Goal: Task Accomplishment & Management: Use online tool/utility

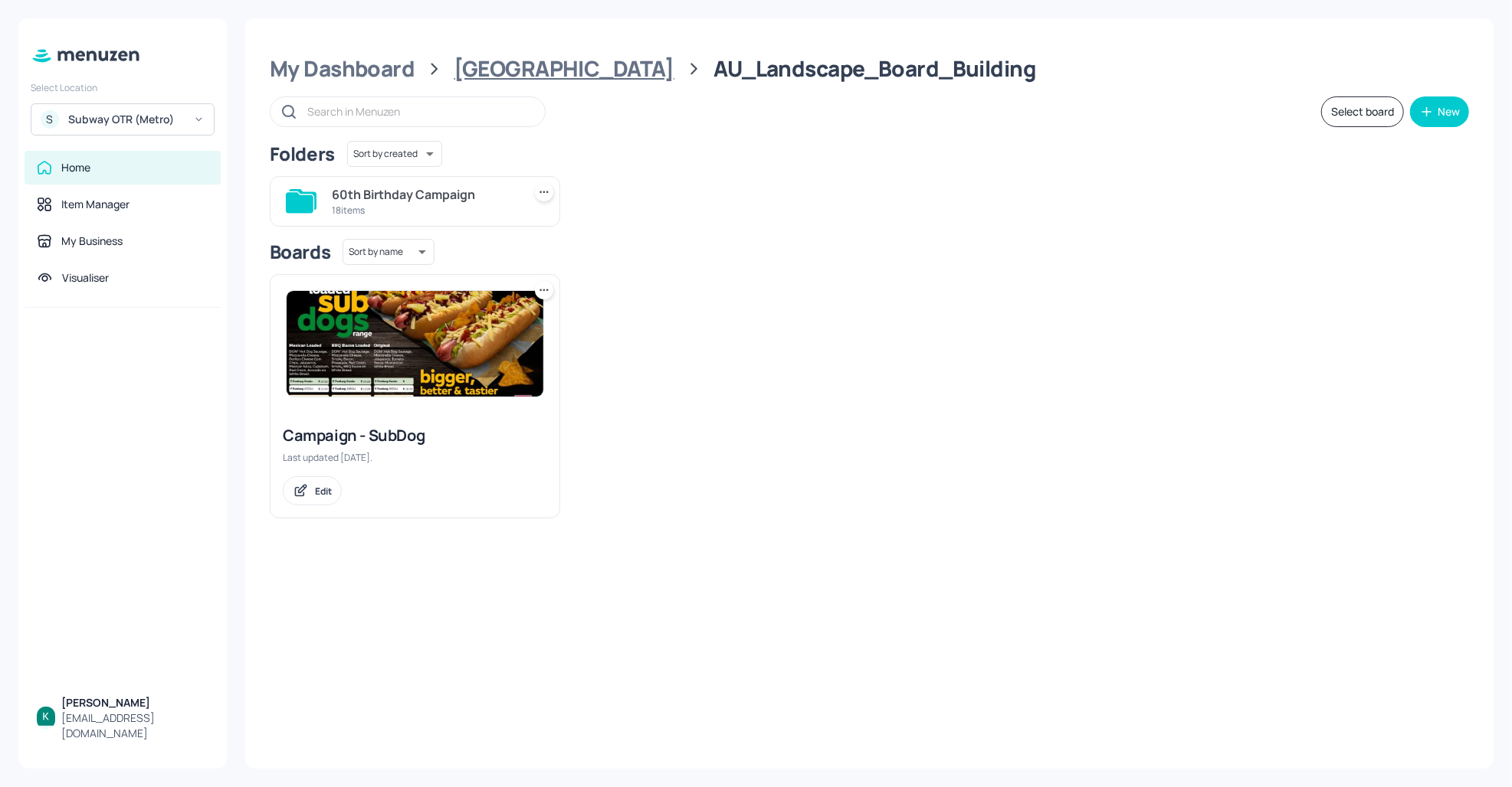
click at [508, 77] on div "[GEOGRAPHIC_DATA]" at bounding box center [564, 68] width 220 height 28
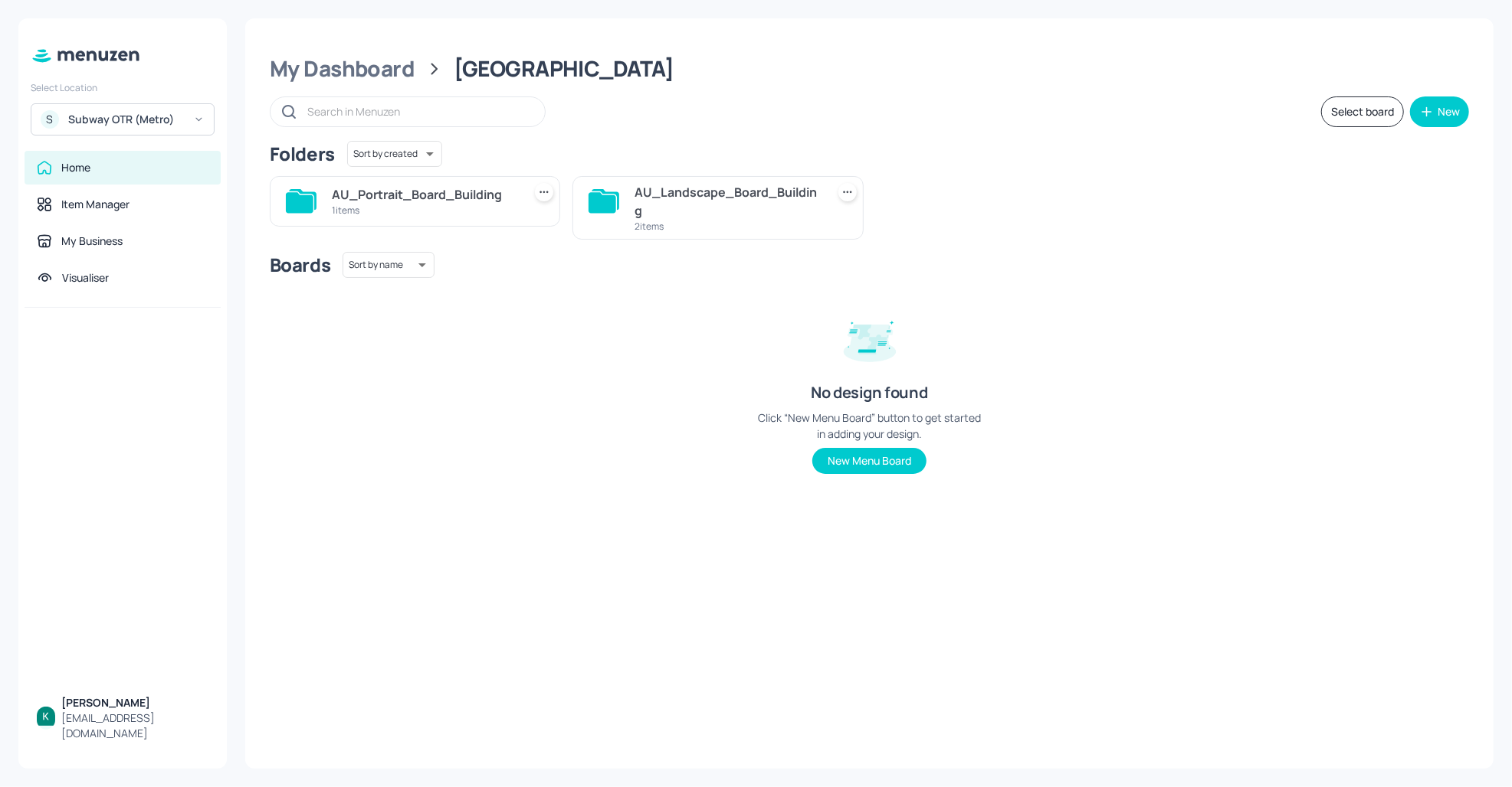
click at [693, 206] on div "AU_Landscape_Board_Building" at bounding box center [727, 202] width 184 height 36
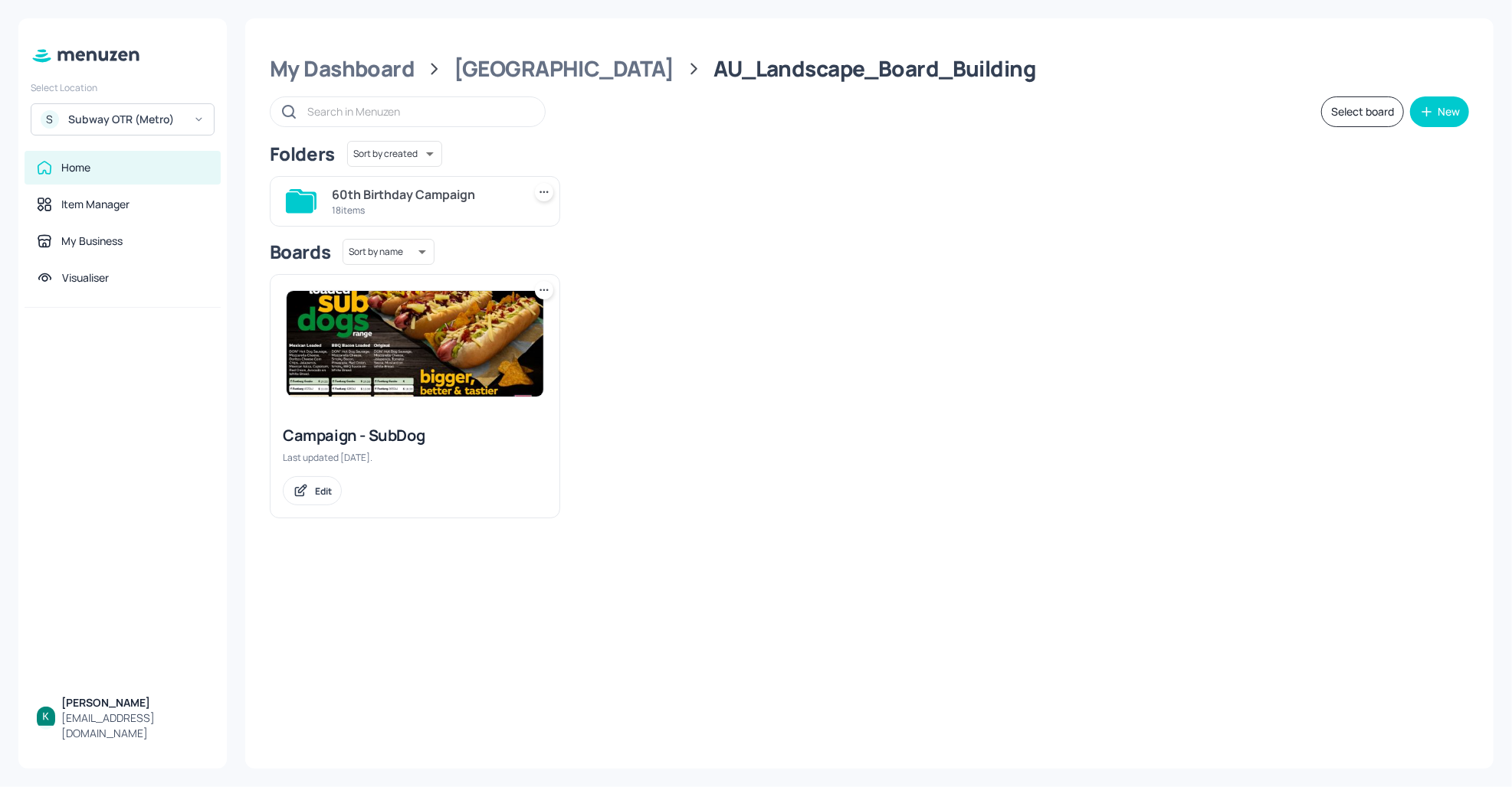
click at [450, 212] on div "18 items" at bounding box center [424, 210] width 184 height 13
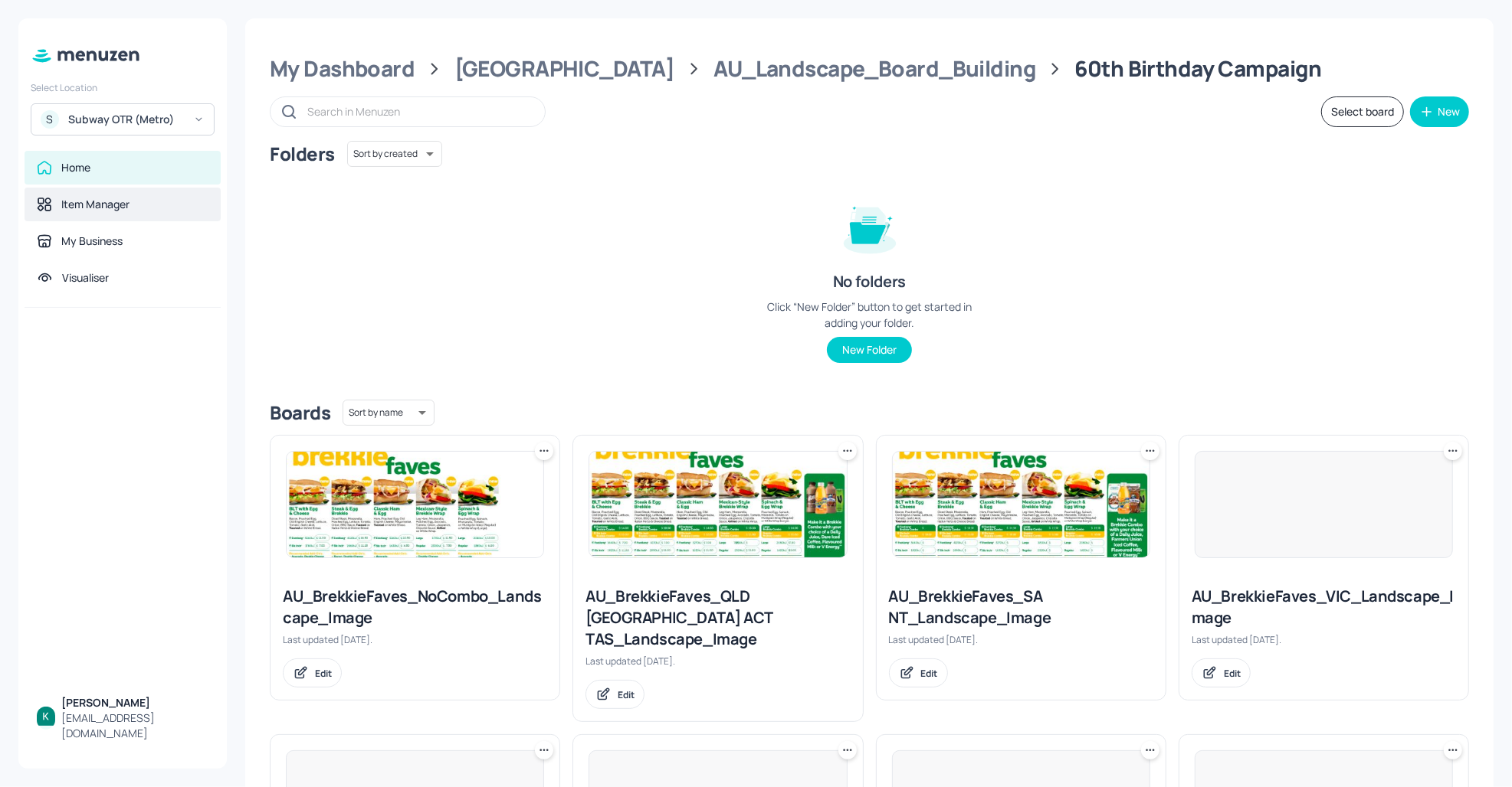
click at [130, 206] on div "Item Manager" at bounding box center [95, 204] width 68 height 15
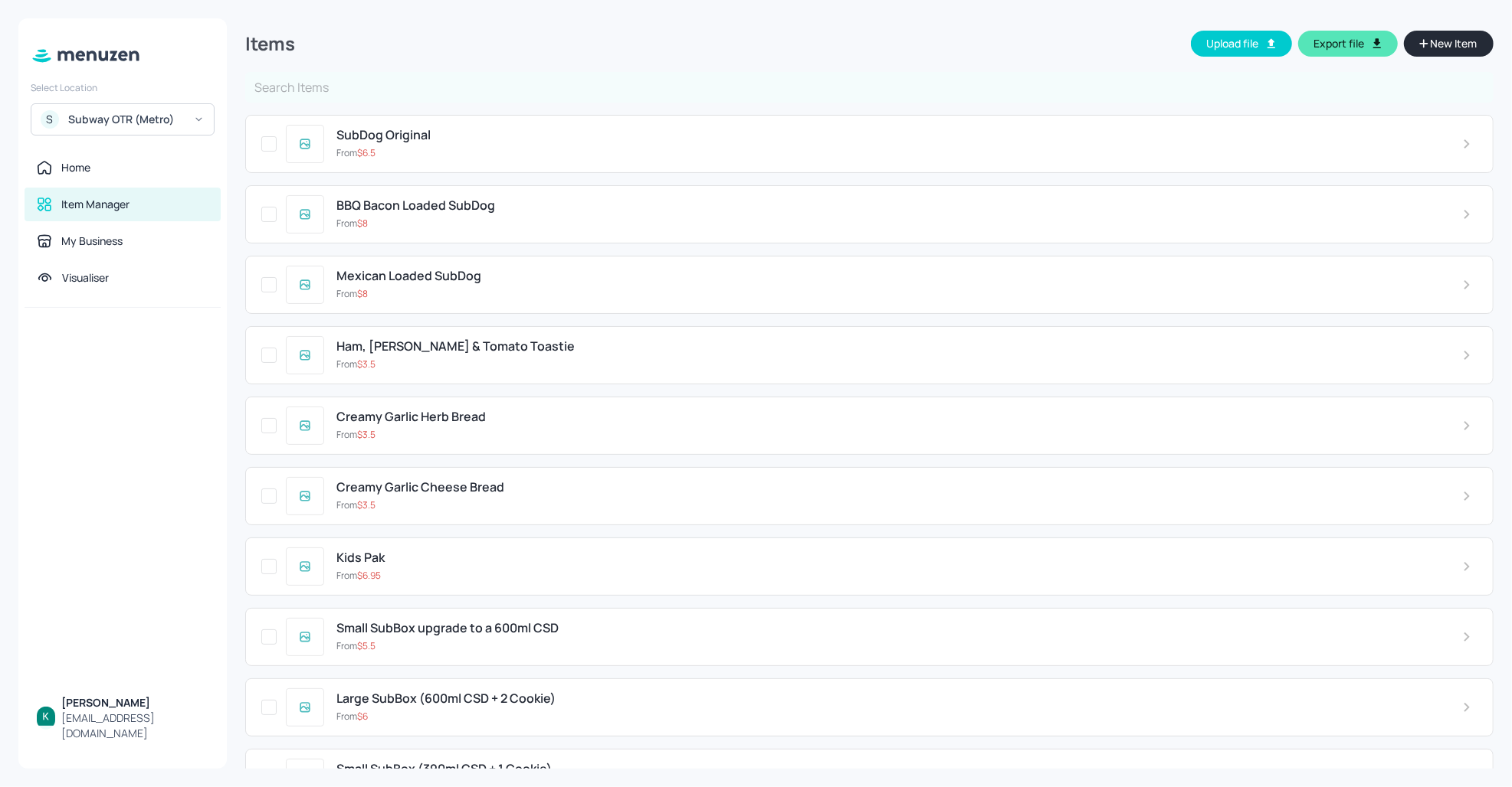
click at [1285, 89] on input "text" at bounding box center [869, 87] width 1248 height 31
type input "22736"
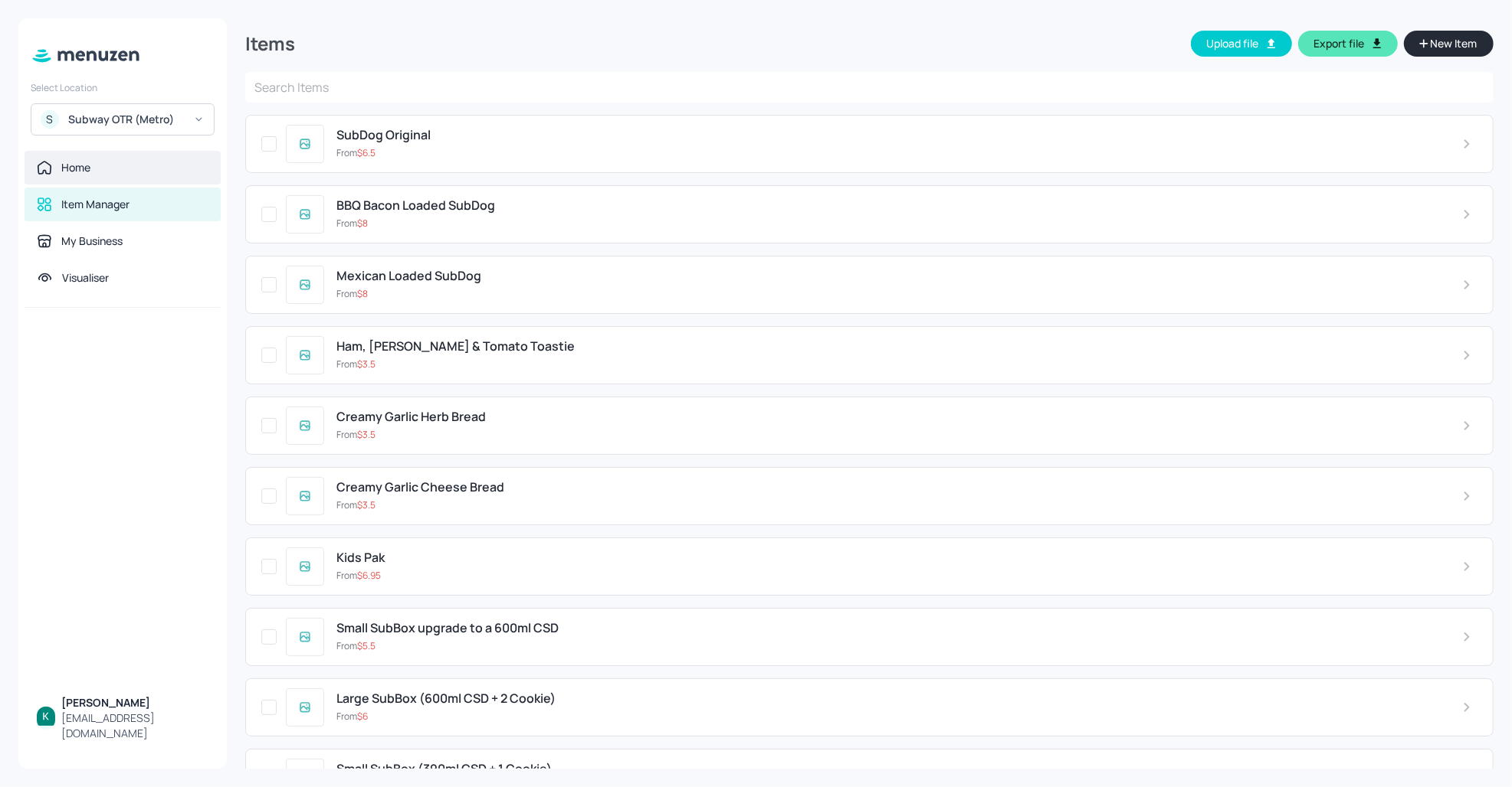
click at [99, 167] on div "Home" at bounding box center [122, 168] width 172 height 15
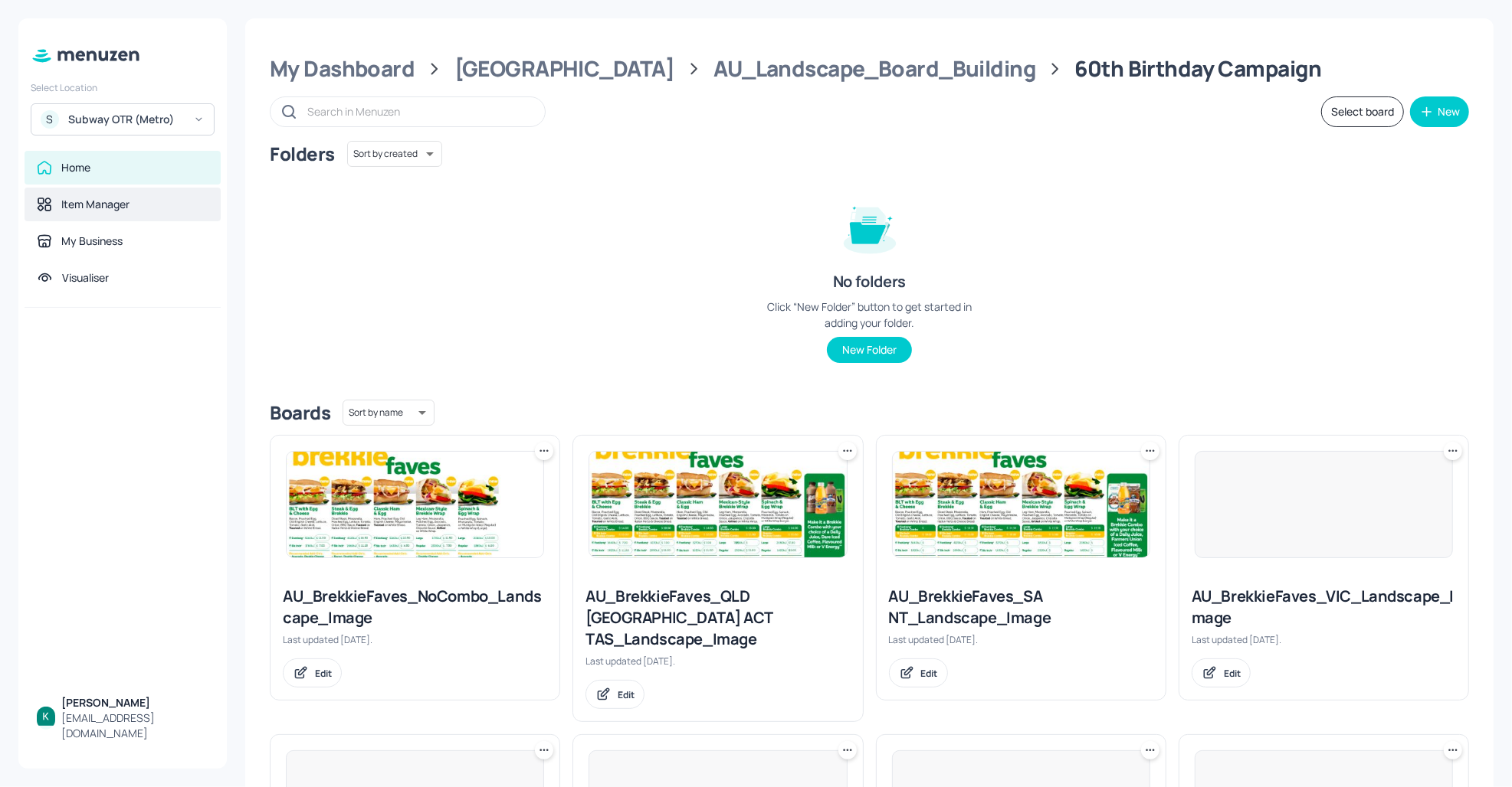
click at [104, 206] on div "Item Manager" at bounding box center [95, 204] width 68 height 15
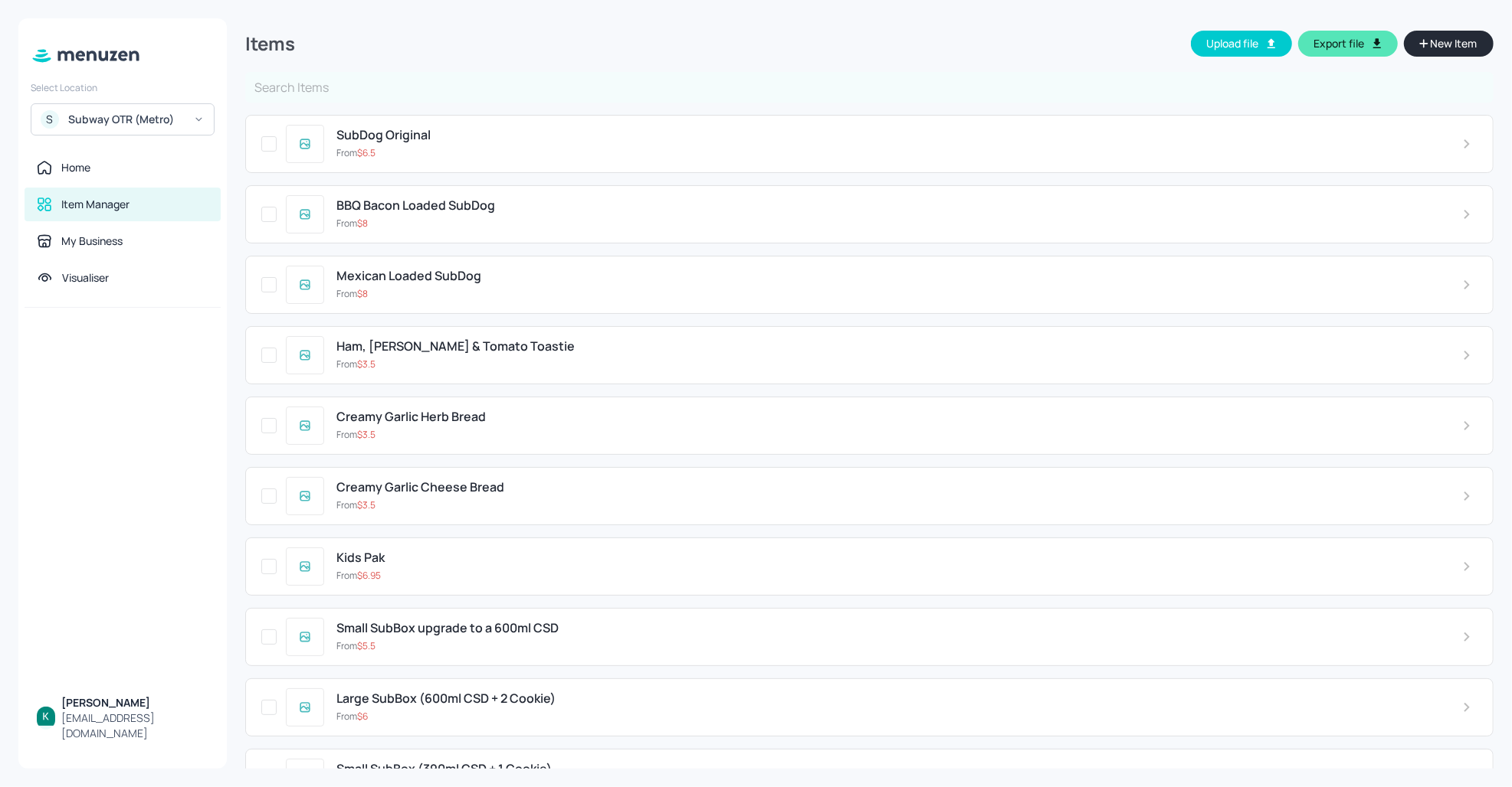
click at [952, 81] on input "text" at bounding box center [869, 87] width 1248 height 31
type input "small combo"
click at [614, 89] on input "text" at bounding box center [869, 87] width 1248 height 31
type input "small combo"
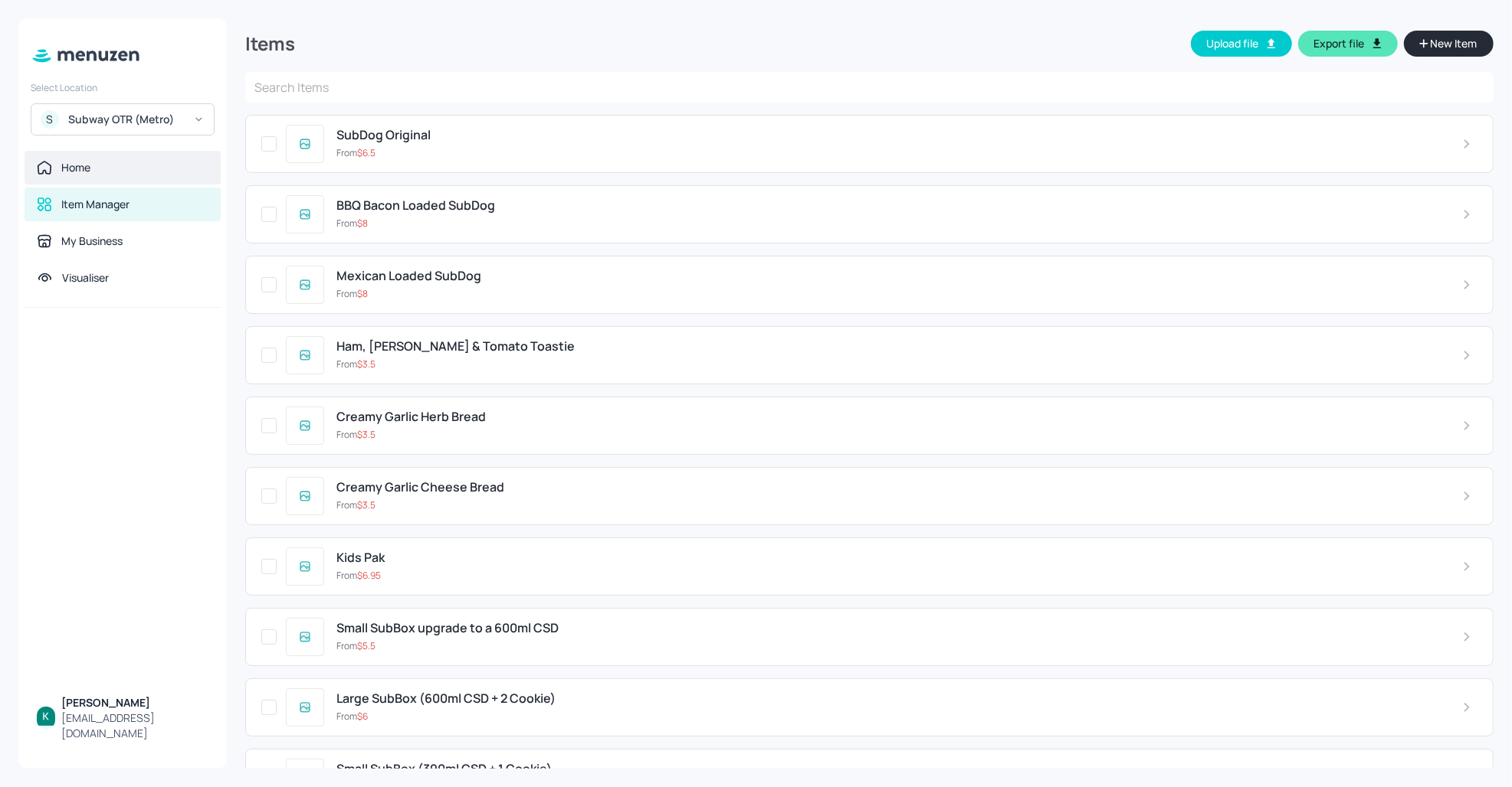
click at [89, 155] on div "Home" at bounding box center [123, 167] width 196 height 34
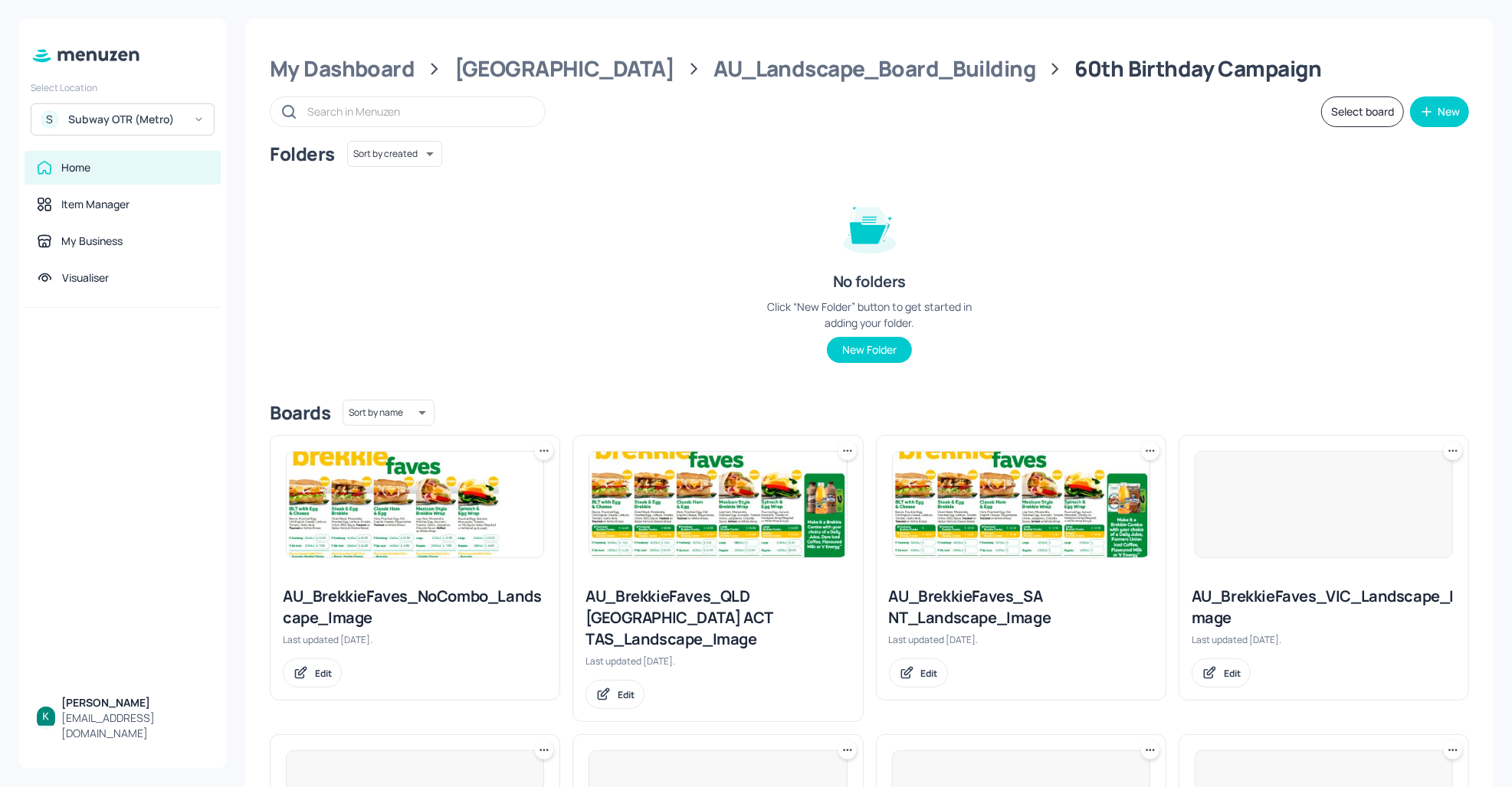
scroll to position [133, 0]
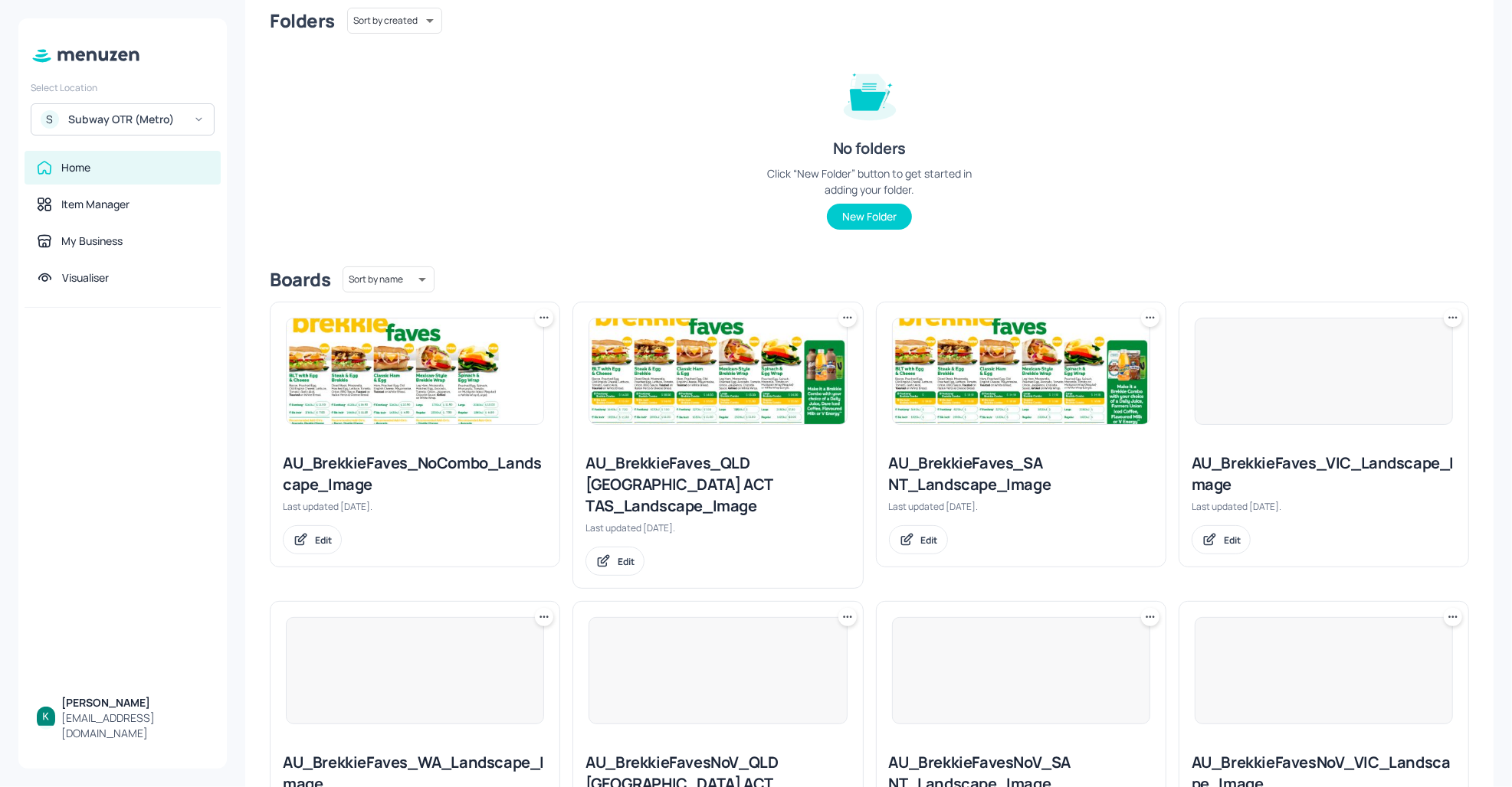
click at [301, 158] on div "Folders Sort by created id ​ No folders Click “New Folder” button to get starte…" at bounding box center [869, 131] width 1199 height 247
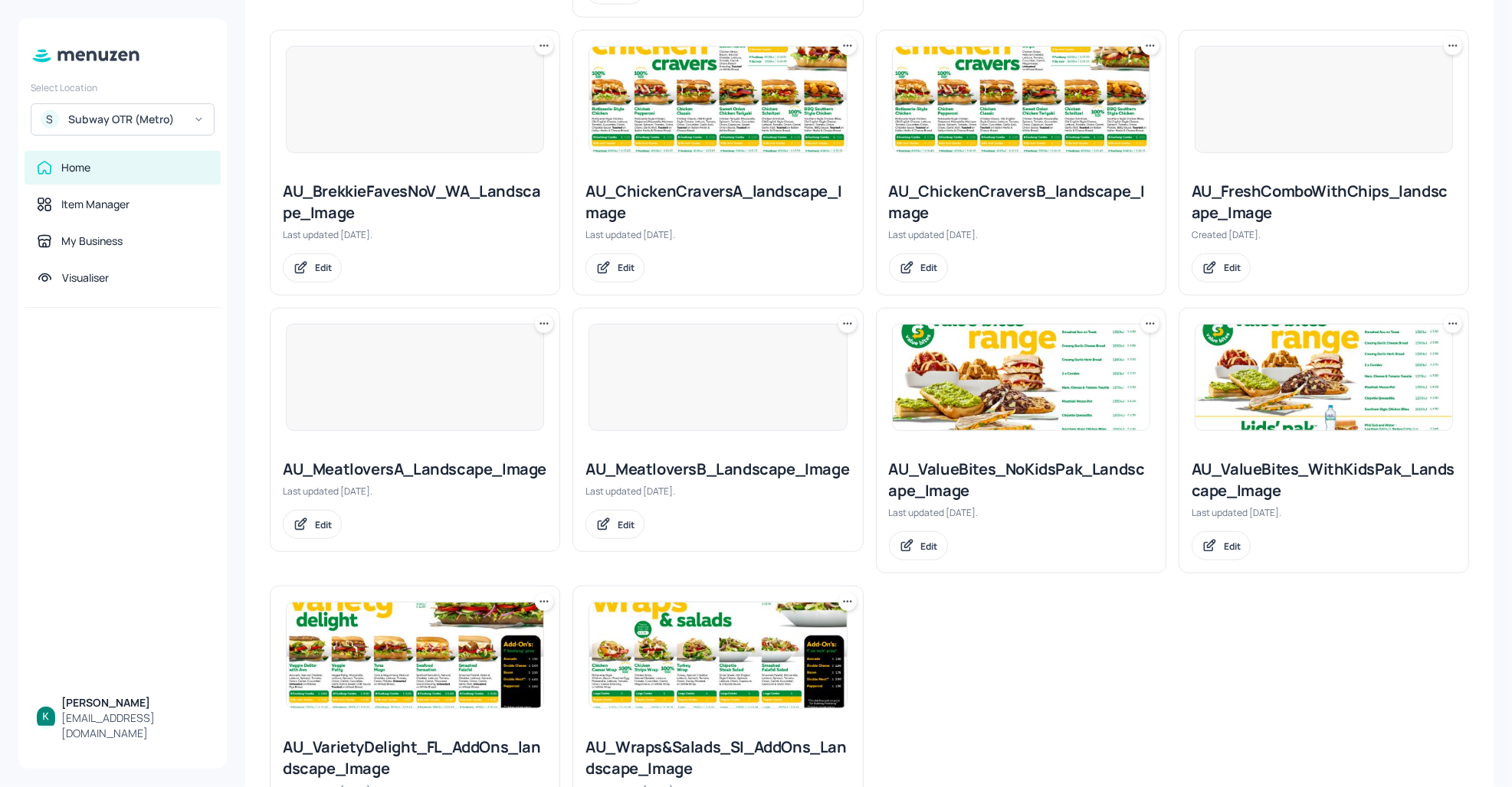
scroll to position [1006, 0]
click at [110, 212] on div "Item Manager" at bounding box center [95, 204] width 68 height 15
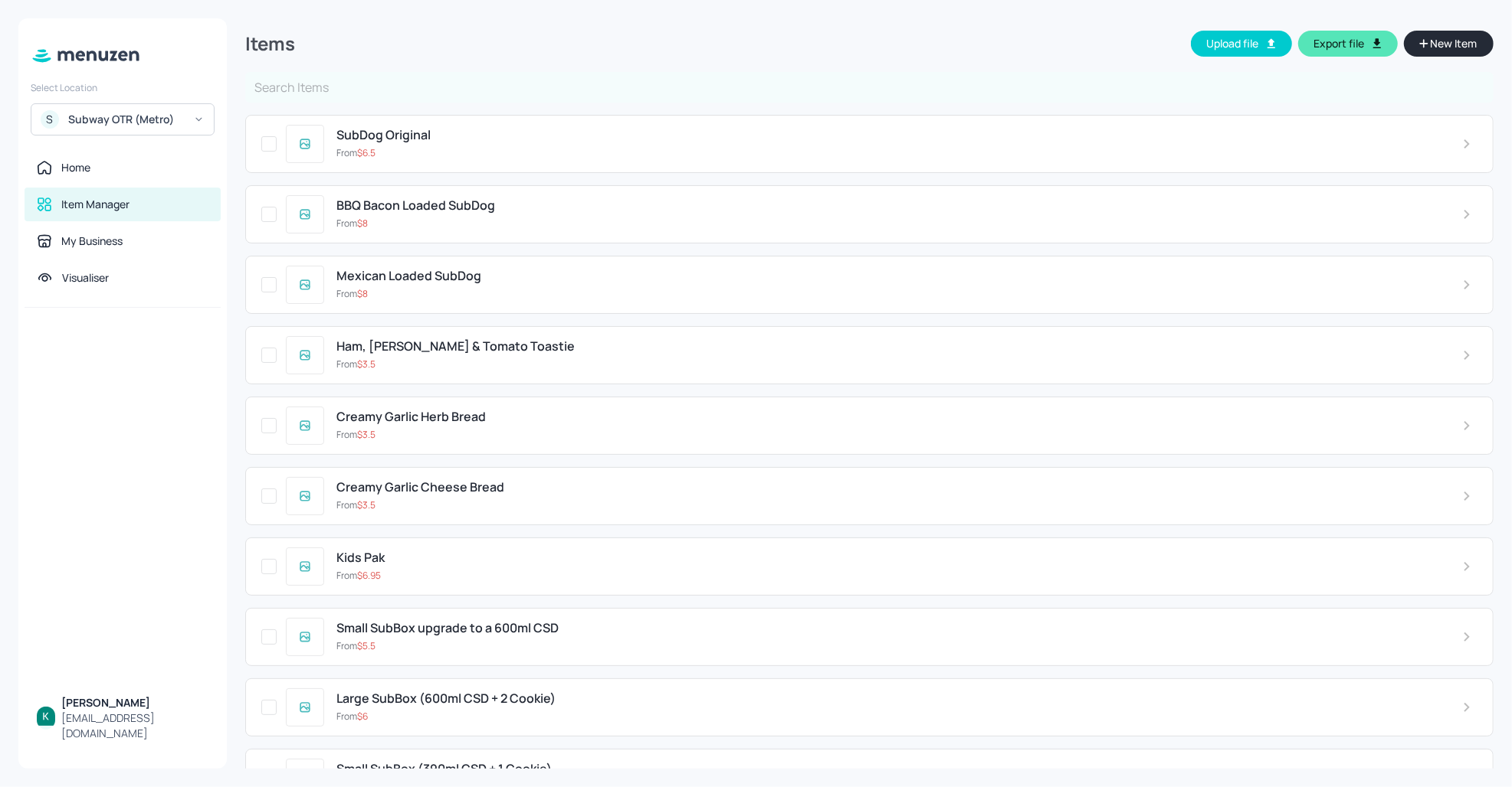
click at [506, 84] on input "text" at bounding box center [869, 87] width 1248 height 31
type input "6"
click at [439, 94] on input "text" at bounding box center [869, 87] width 1248 height 31
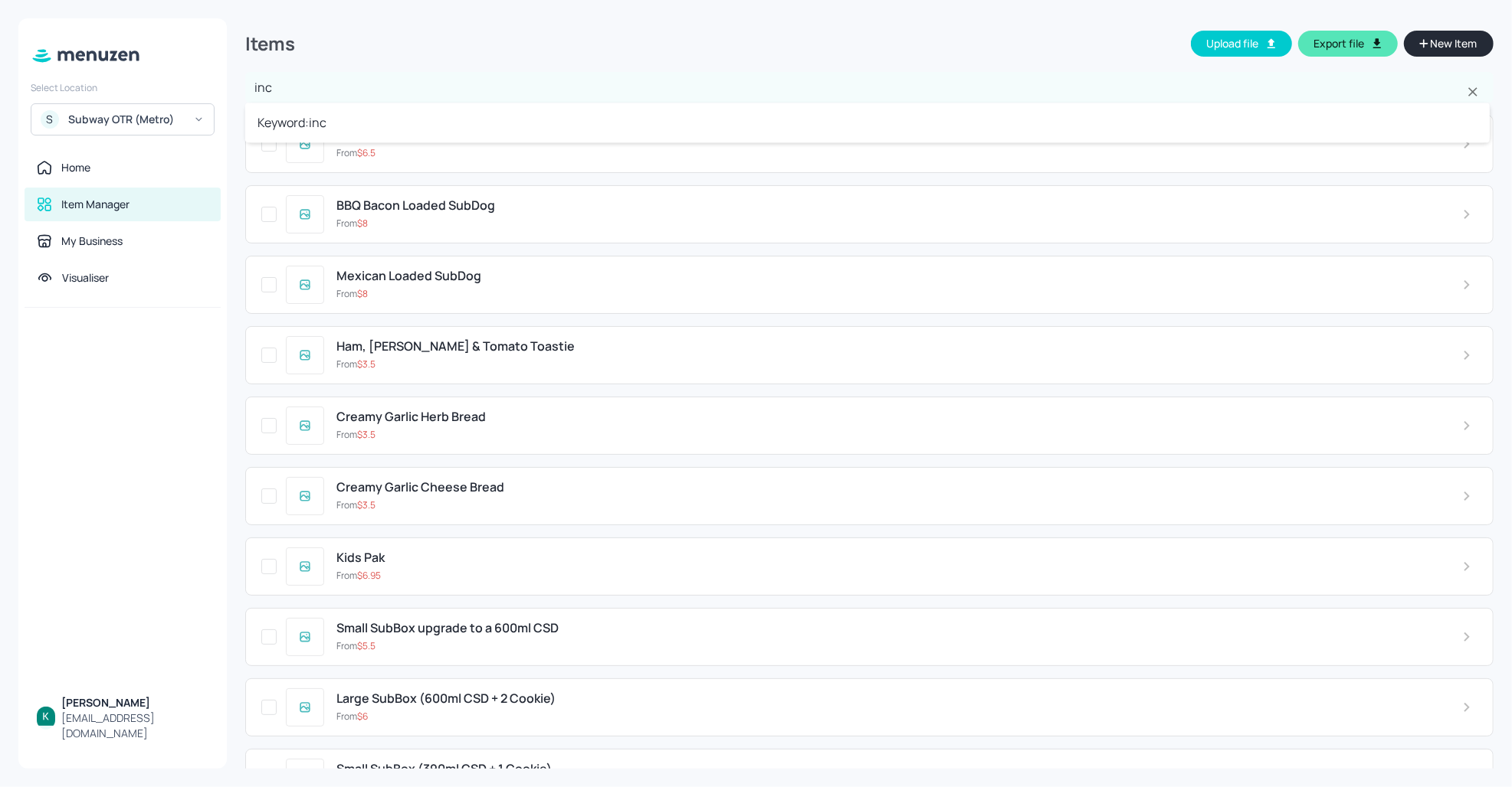
type input "inch"
click at [420, 119] on li "Keyword: inch" at bounding box center [867, 122] width 1244 height 28
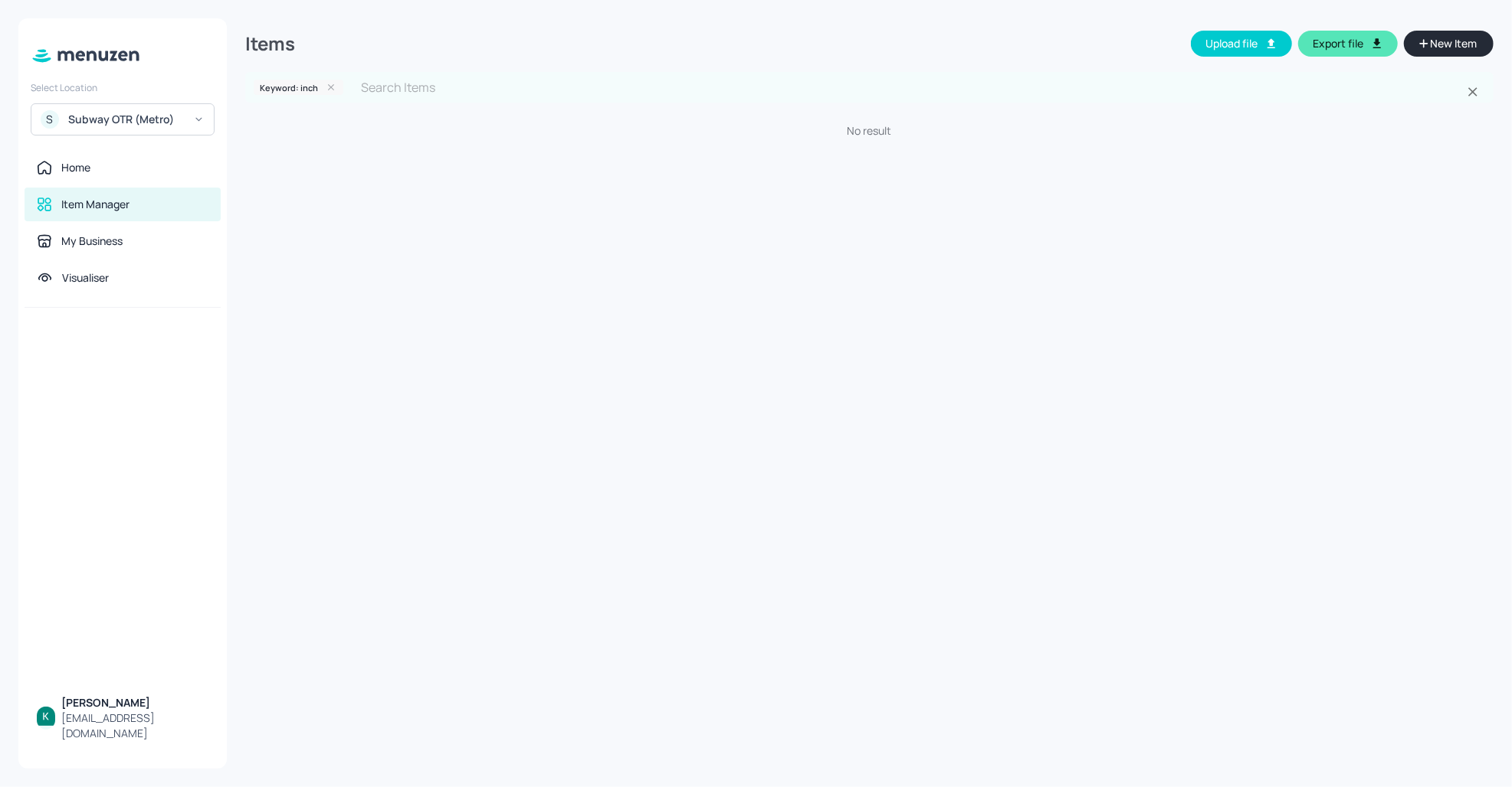
click at [333, 84] on icon at bounding box center [330, 86] width 11 height 11
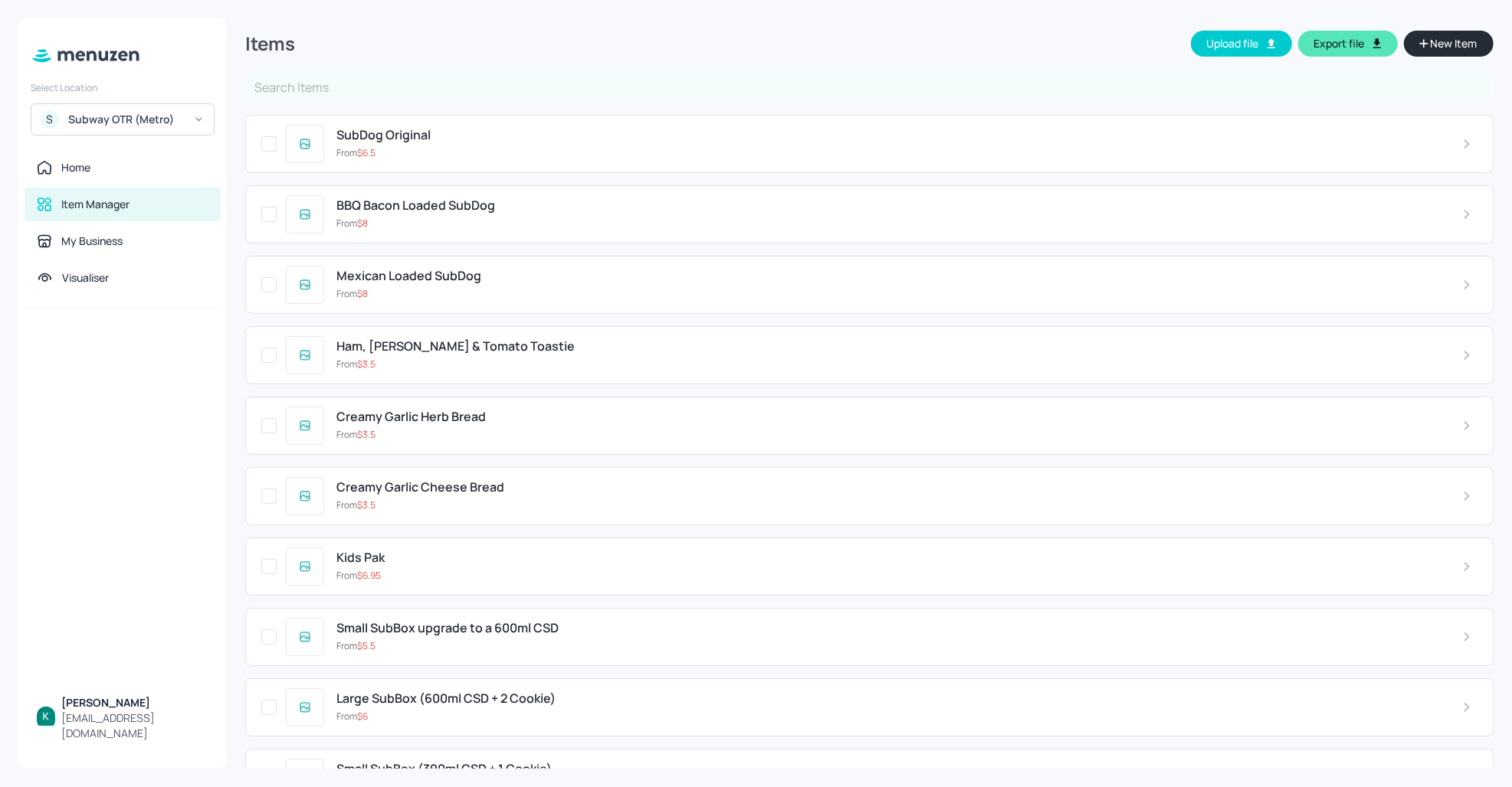
click at [344, 89] on input "text" at bounding box center [869, 87] width 1248 height 31
type input "combo"
click at [346, 114] on li "Keyword: combo" at bounding box center [867, 122] width 1244 height 28
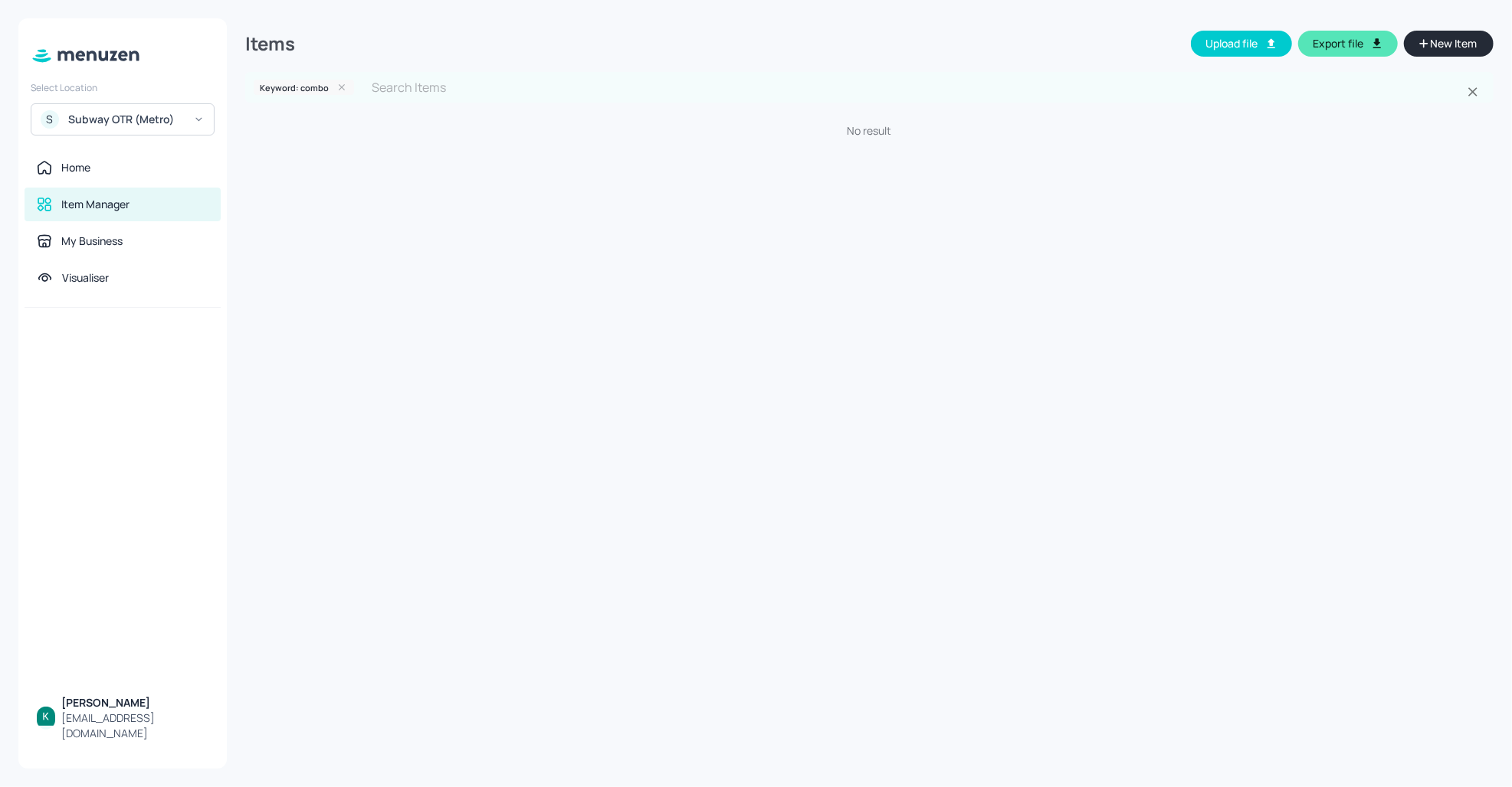
click at [338, 89] on icon at bounding box center [341, 86] width 11 height 11
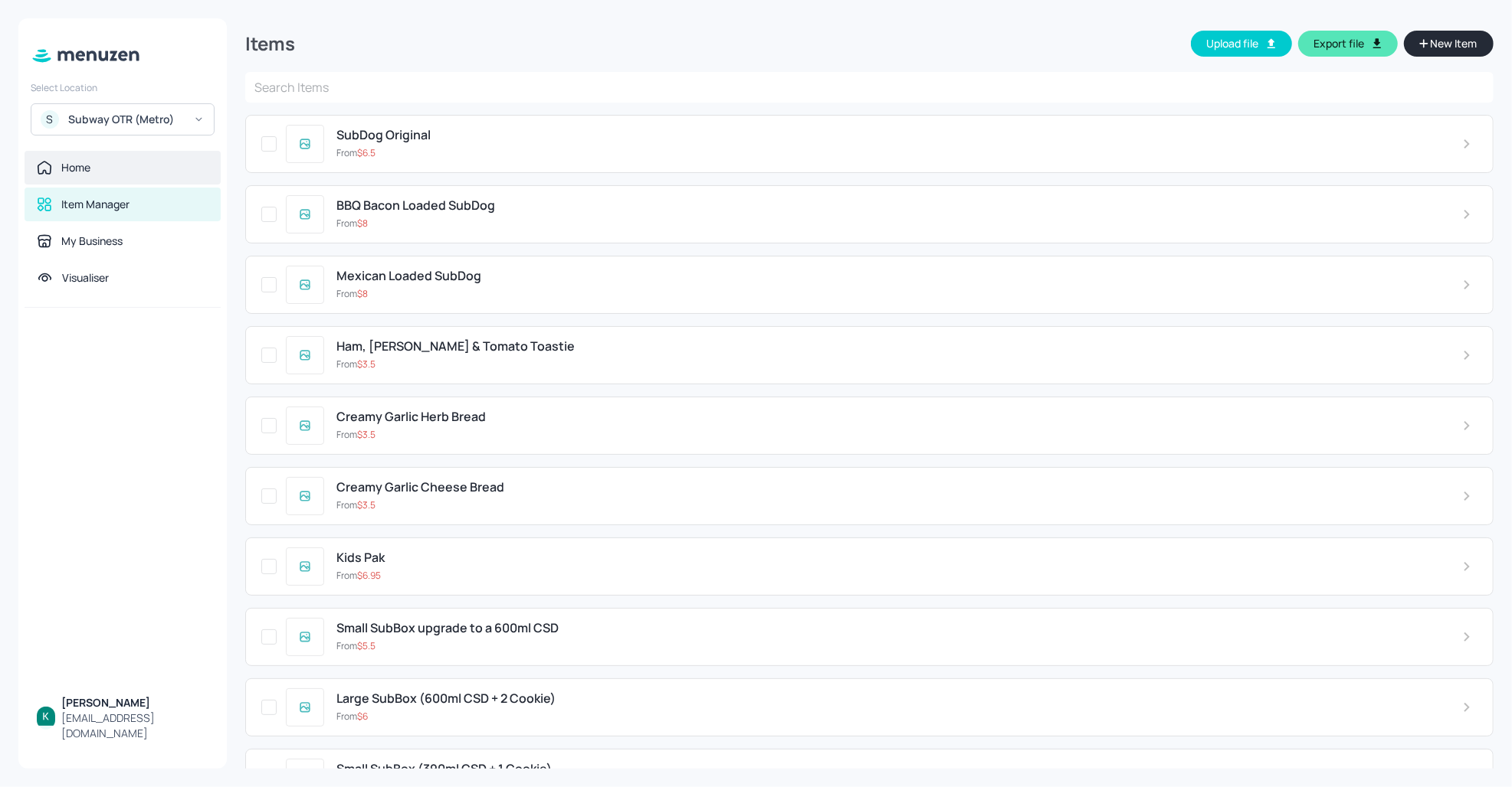
click at [97, 155] on div "Home" at bounding box center [123, 167] width 196 height 34
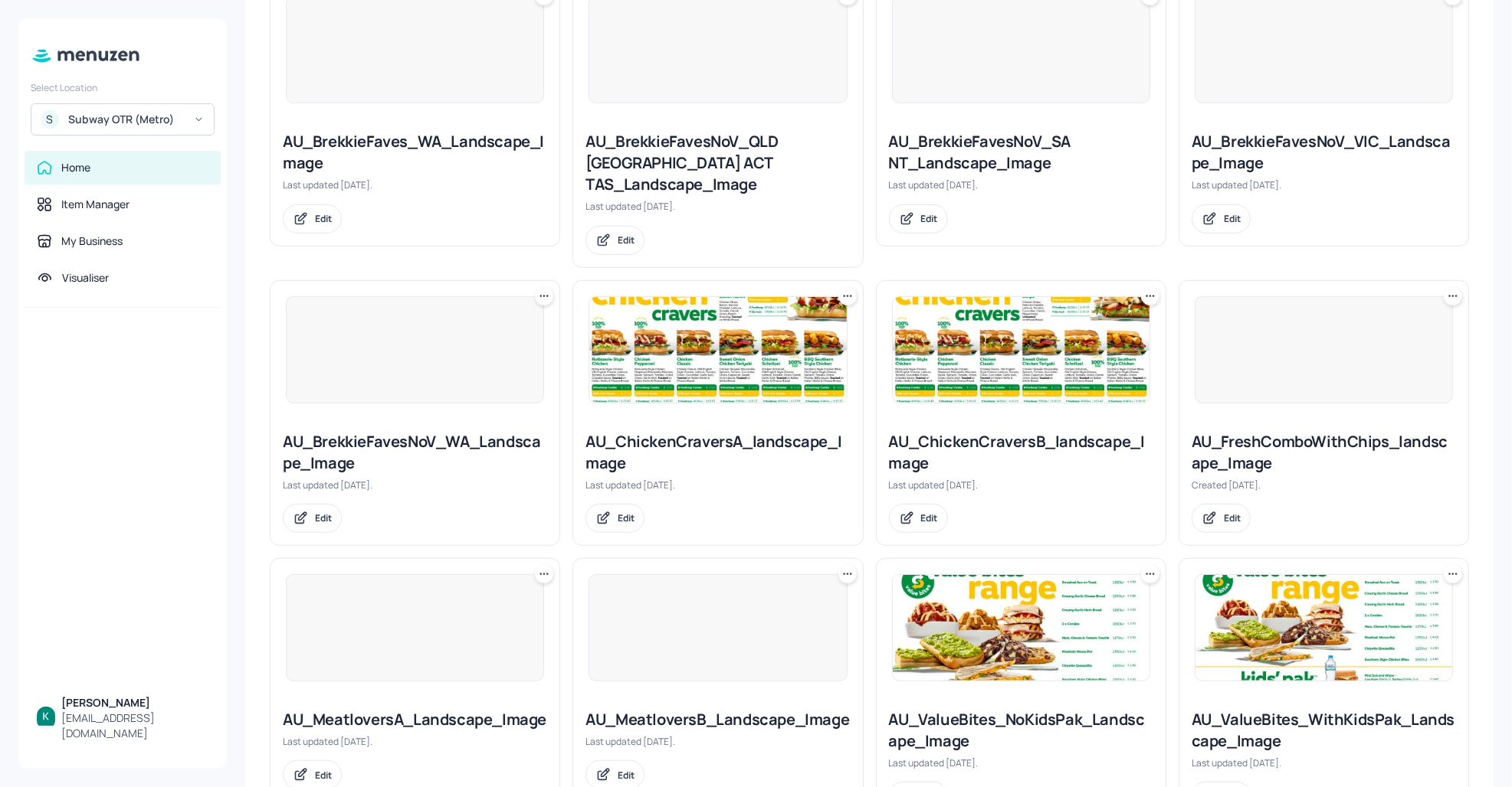
scroll to position [755, 0]
click at [718, 430] on div "AU_ChickenCraversA_landscape_Image" at bounding box center [717, 451] width 264 height 43
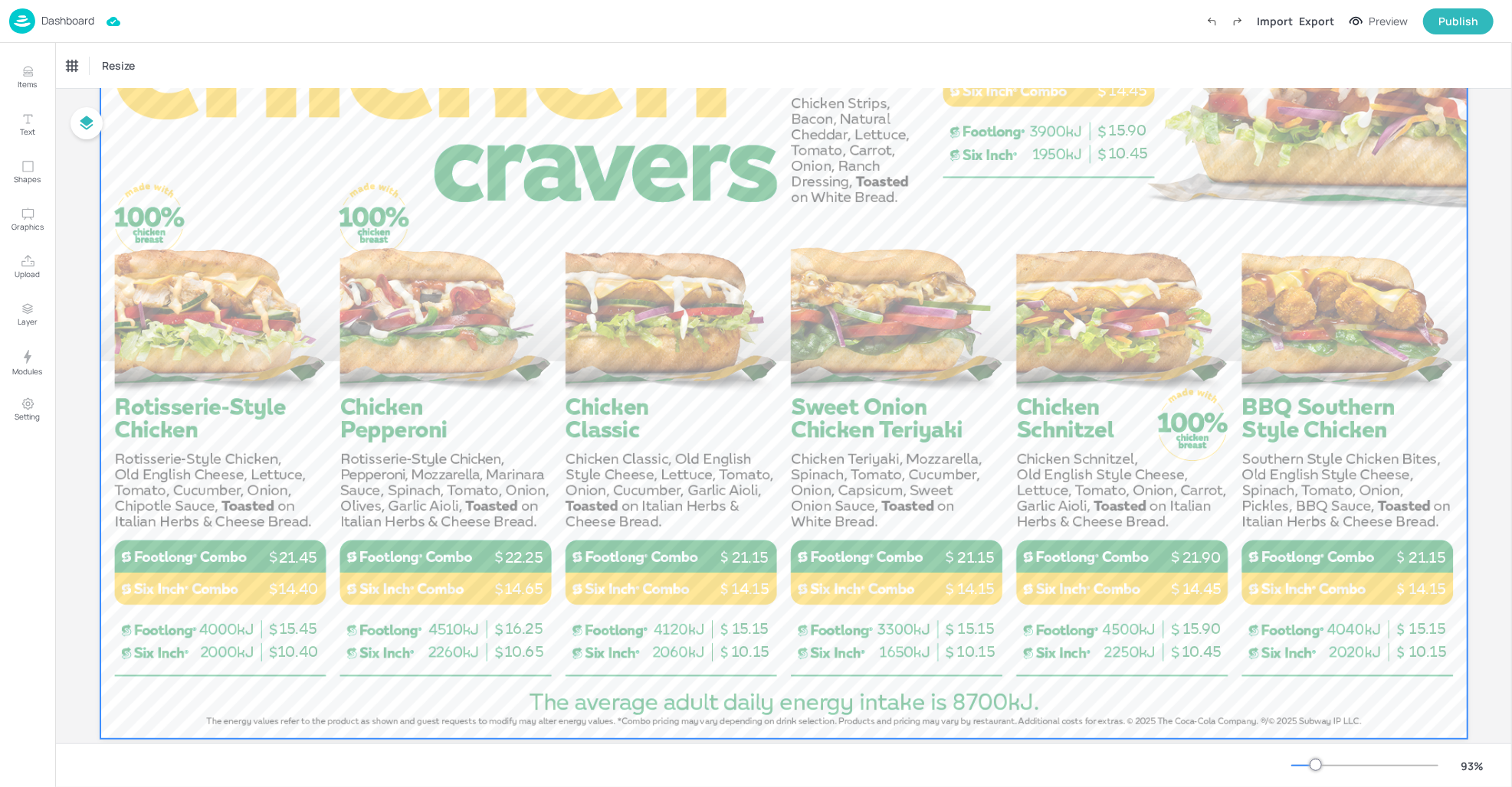
scroll to position [167, 0]
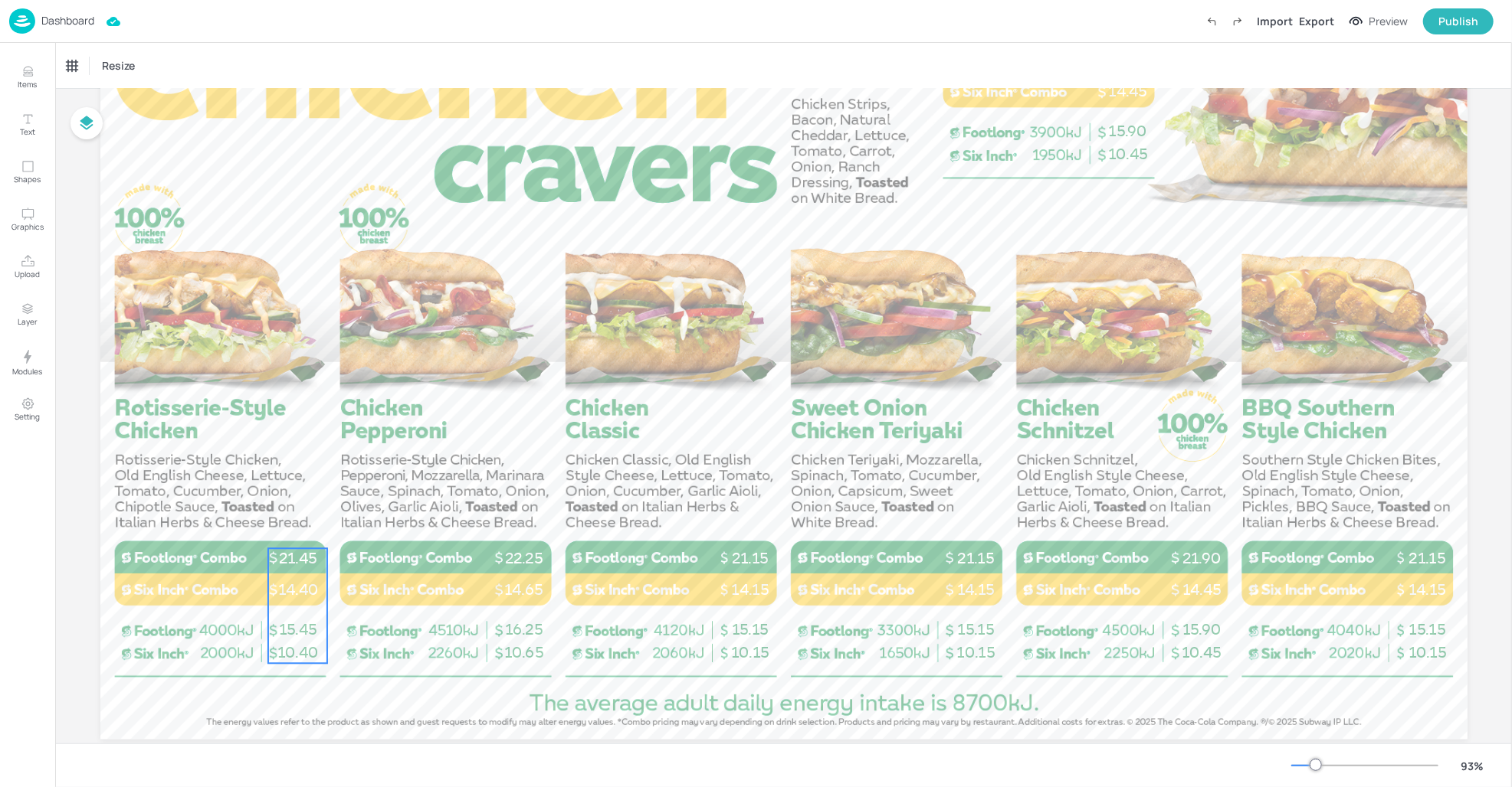
click at [286, 594] on span "14.40" at bounding box center [297, 589] width 39 height 18
drag, startPoint x: 286, startPoint y: 594, endPoint x: 252, endPoint y: 516, distance: 85.1
click at [252, 516] on span "14.40" at bounding box center [263, 518] width 39 height 18
click at [300, 598] on span "14.40" at bounding box center [297, 589] width 39 height 18
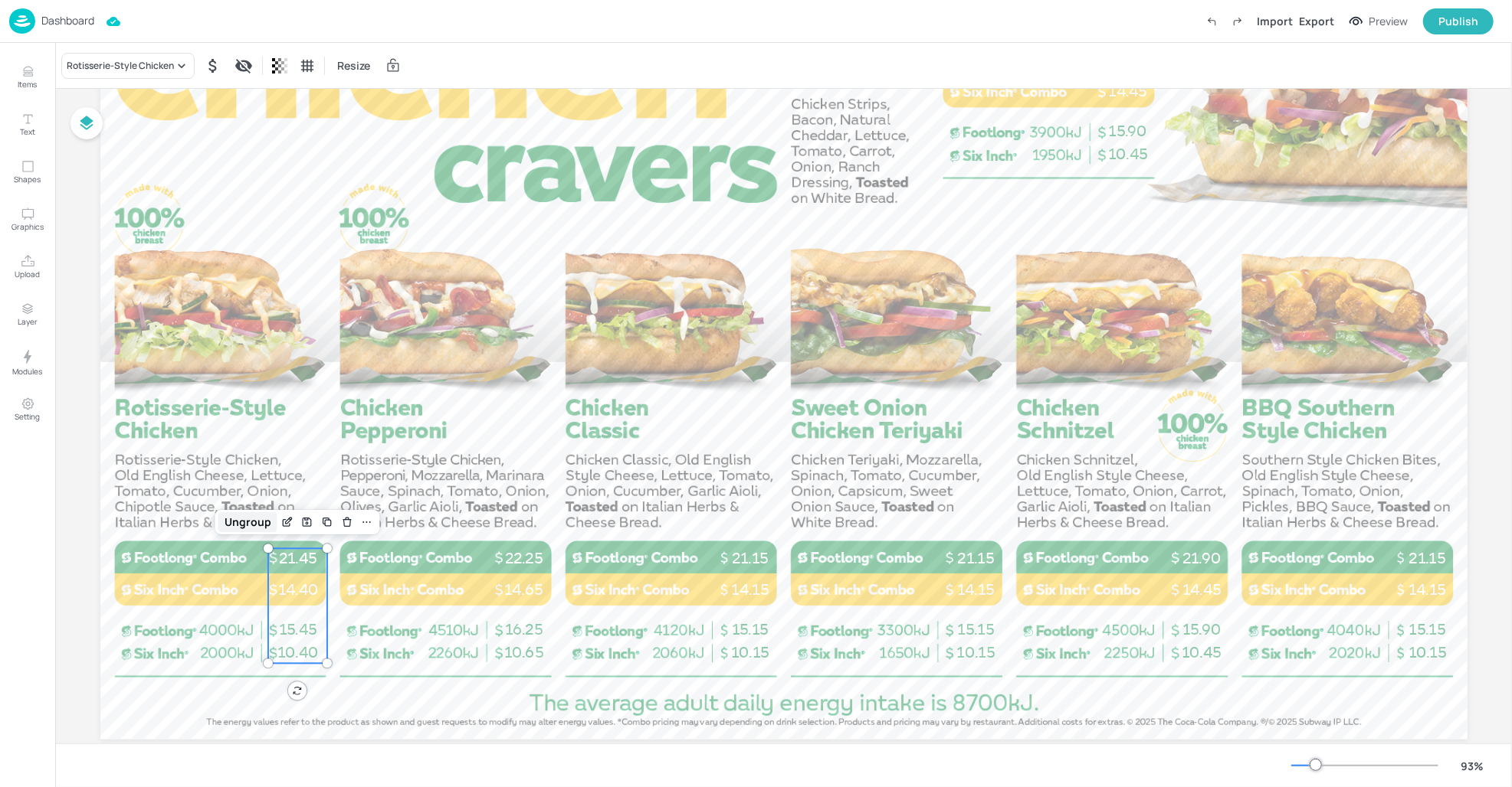
click at [252, 520] on div "Ungroup" at bounding box center [247, 522] width 59 height 20
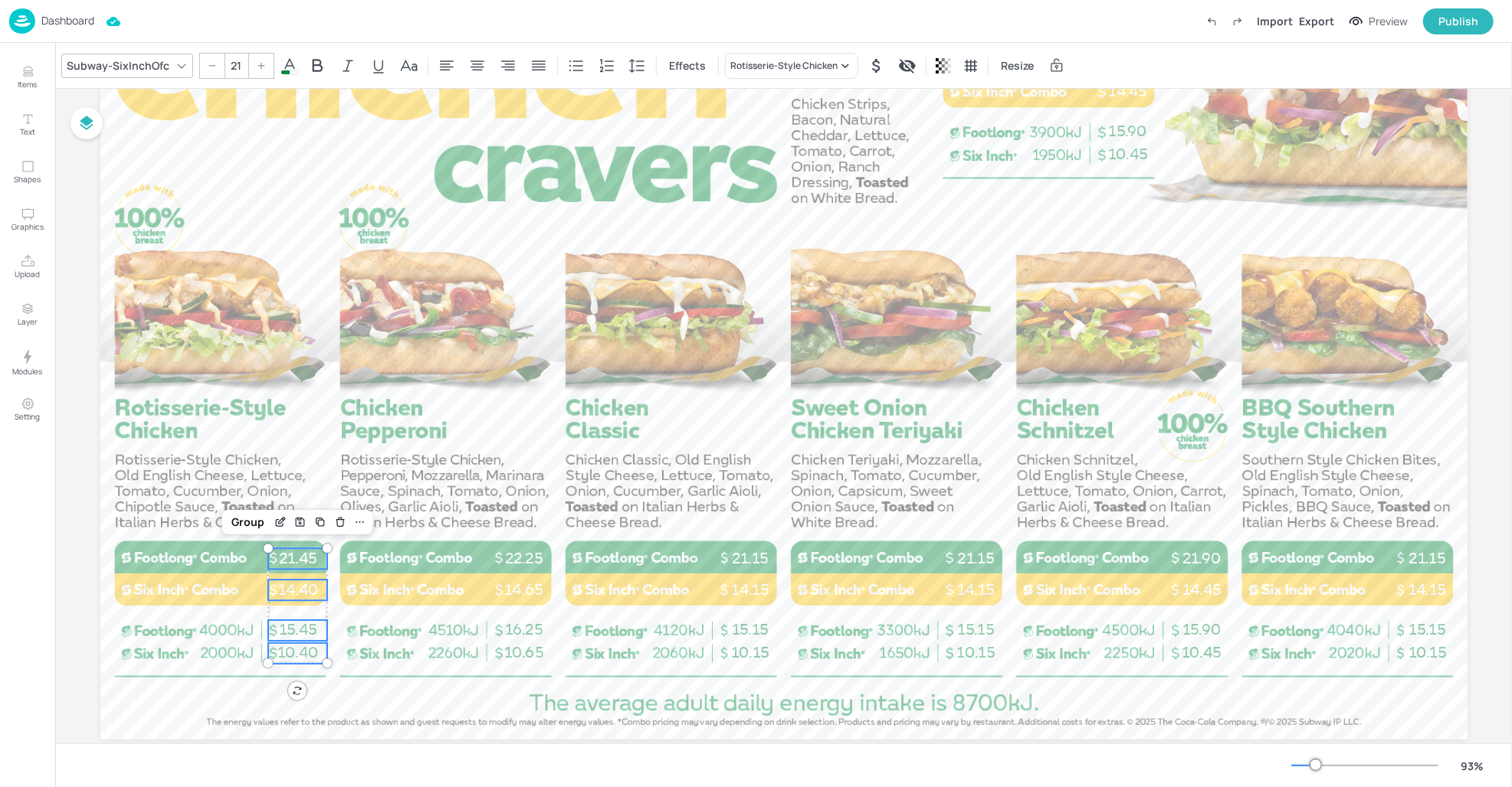
click at [294, 584] on span "14.40" at bounding box center [297, 589] width 39 height 18
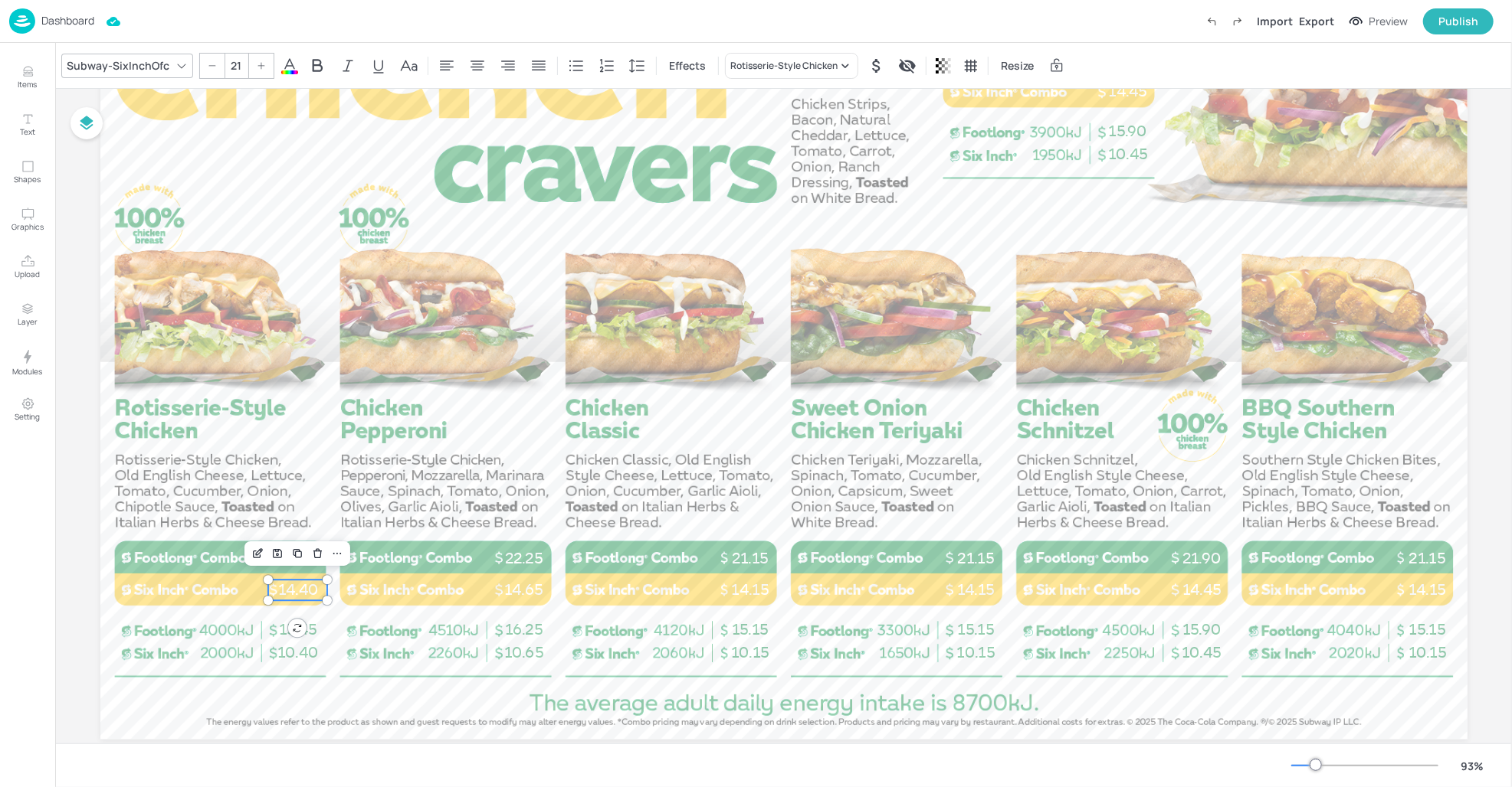
click at [286, 588] on span "14.40" at bounding box center [297, 589] width 39 height 18
drag, startPoint x: 286, startPoint y: 588, endPoint x: 246, endPoint y: 547, distance: 57.3
click at [246, 547] on span "14.40" at bounding box center [256, 548] width 39 height 18
